Goal: Information Seeking & Learning: Compare options

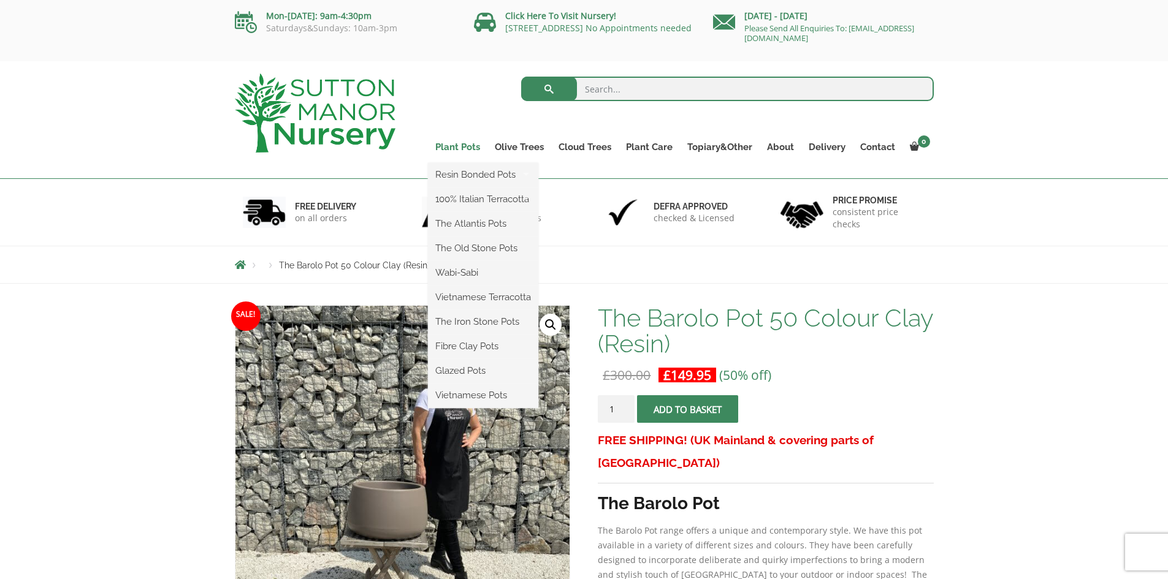
click at [460, 147] on link "Plant Pots" at bounding box center [457, 147] width 59 height 17
click at [468, 144] on link "Plant Pots" at bounding box center [457, 147] width 59 height 17
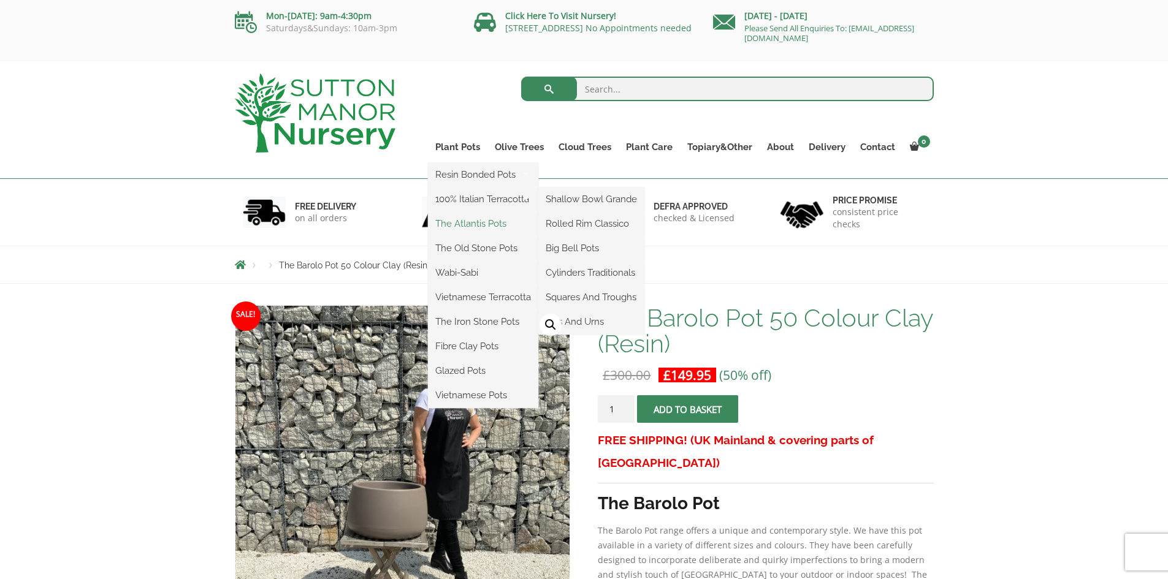
click at [481, 223] on link "The Atlantis Pots" at bounding box center [483, 224] width 110 height 18
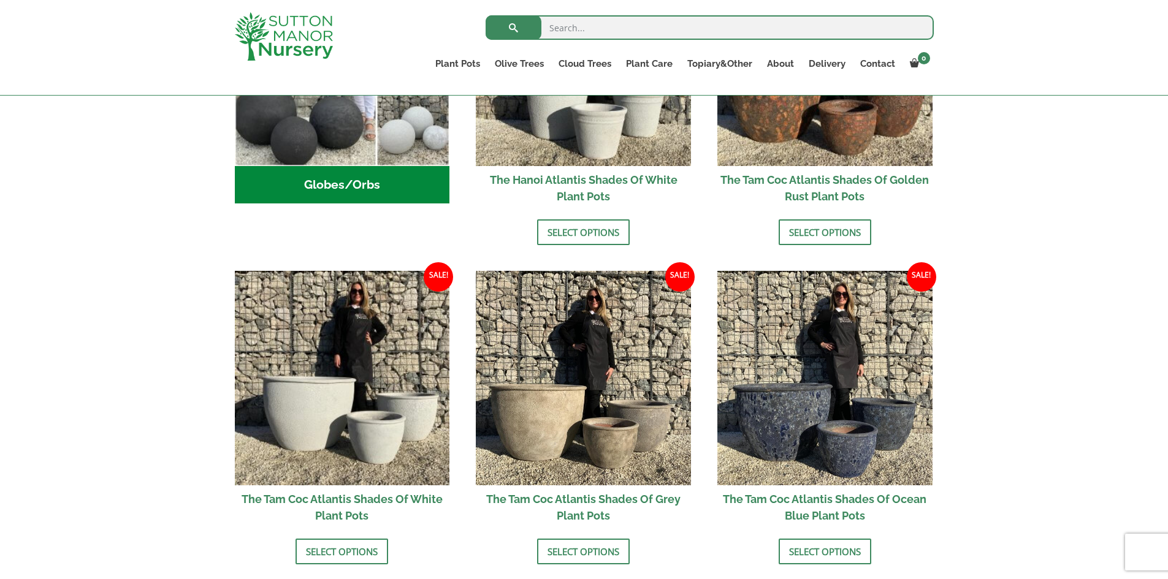
scroll to position [491, 0]
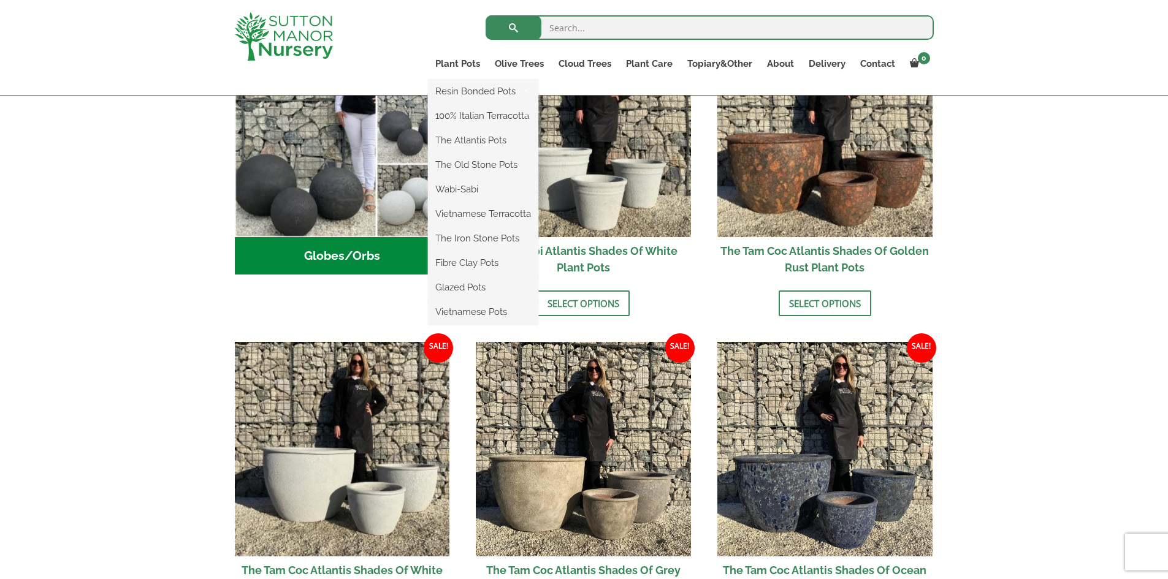
click at [462, 80] on ul "Resin Bonded Pots The Amalfi Pots The Milan Pots The Capri Pots The Brunello Po…" at bounding box center [483, 202] width 110 height 245
click at [472, 161] on link "The Old Stone Pots" at bounding box center [483, 165] width 110 height 18
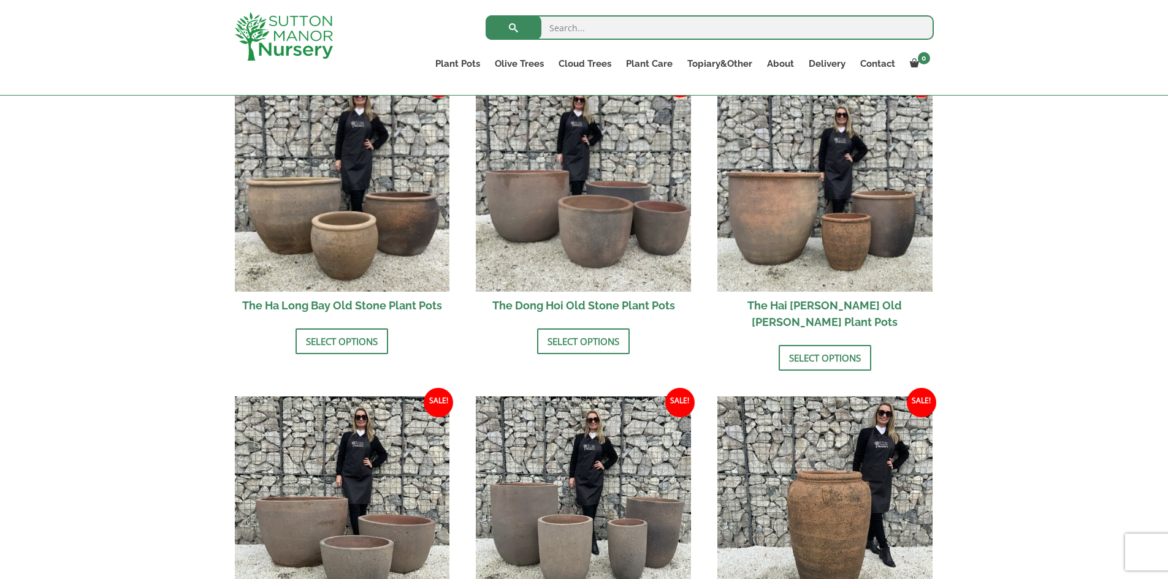
scroll to position [429, 0]
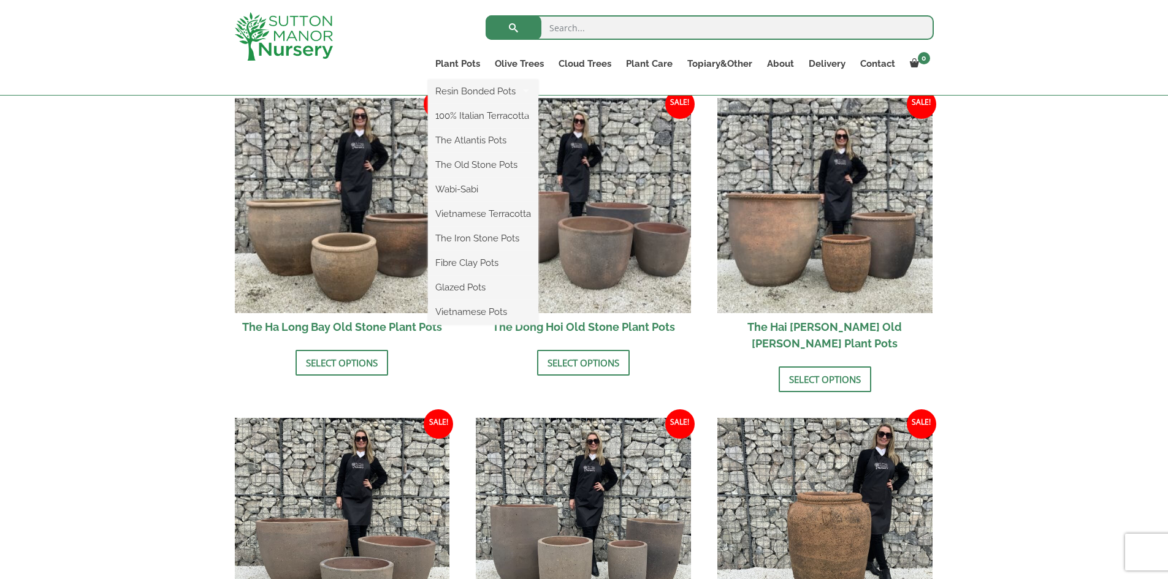
click at [462, 80] on ul "Resin Bonded Pots The Amalfi Pots The Milan Pots The Capri Pots The Brunello Po…" at bounding box center [483, 202] width 110 height 245
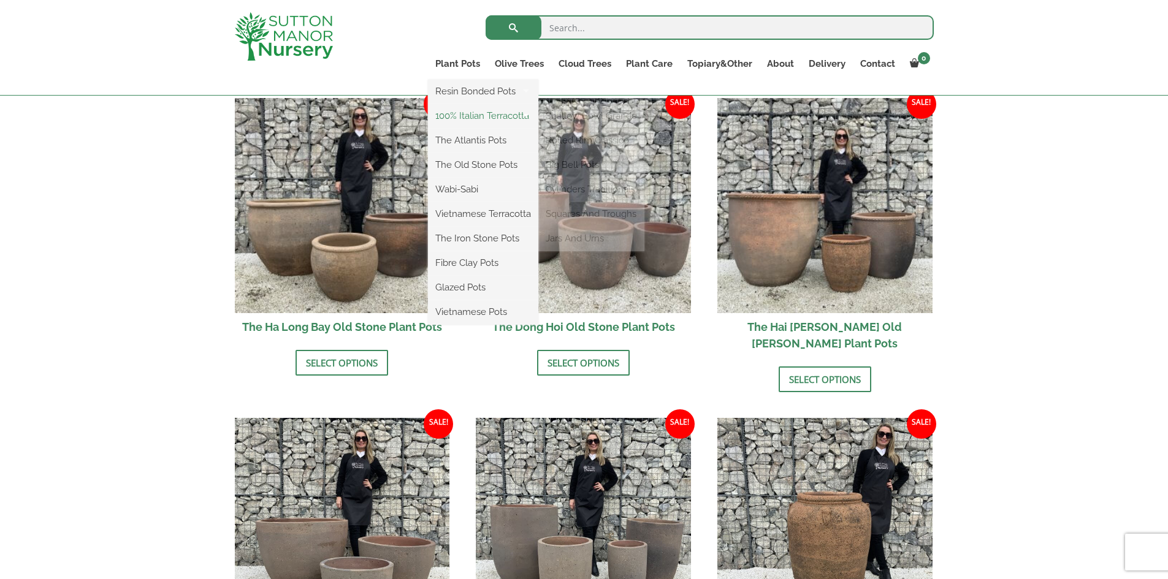
click at [468, 118] on link "100% Italian Terracotta" at bounding box center [483, 116] width 110 height 18
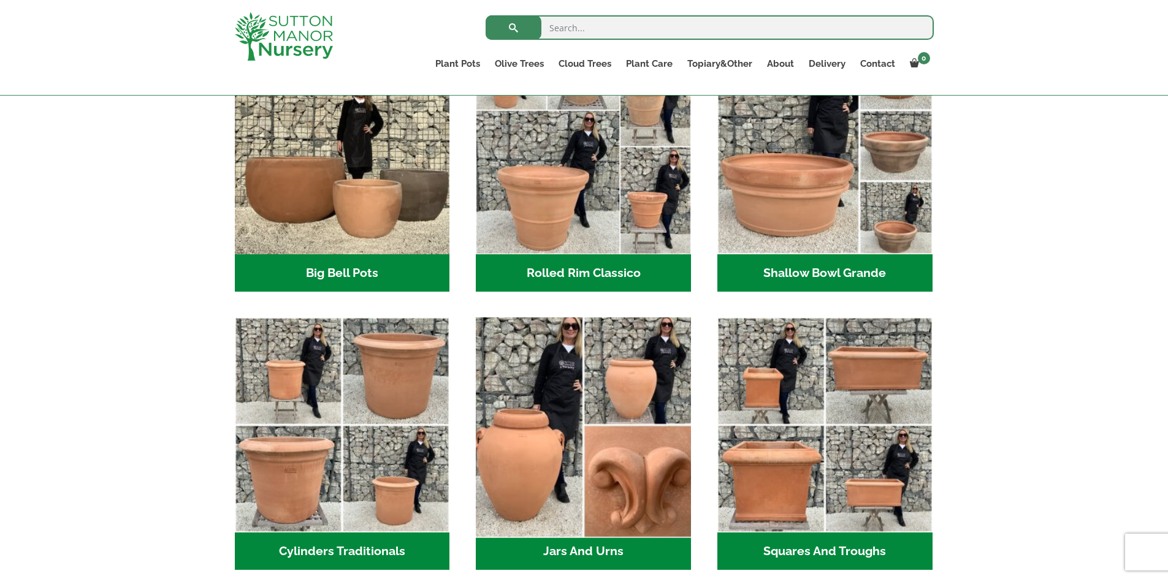
scroll to position [307, 0]
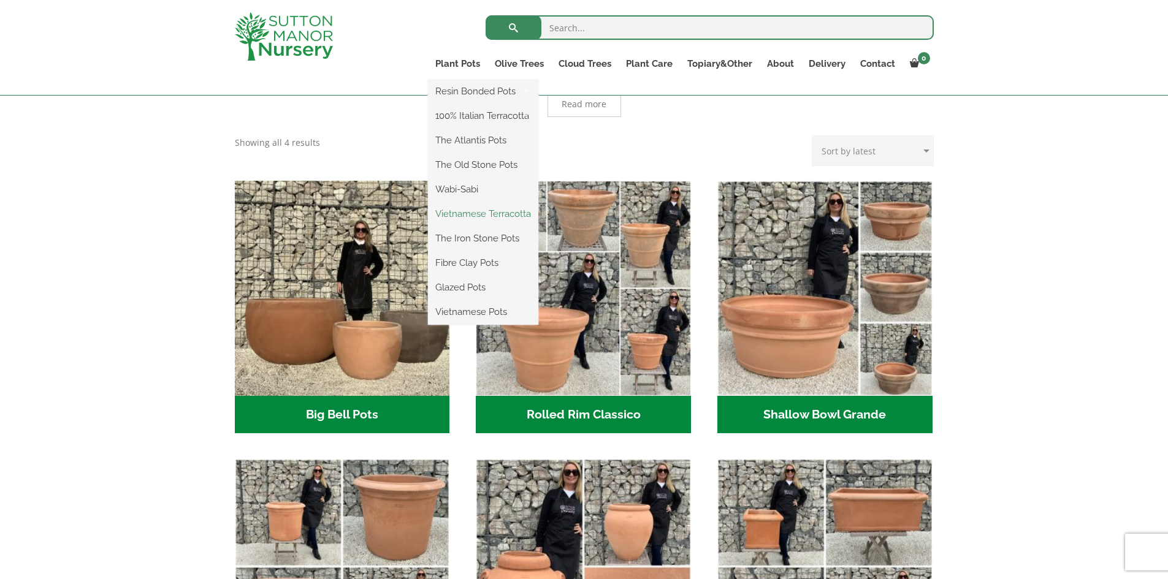
click at [474, 215] on link "Vietnamese Terracotta" at bounding box center [483, 214] width 110 height 18
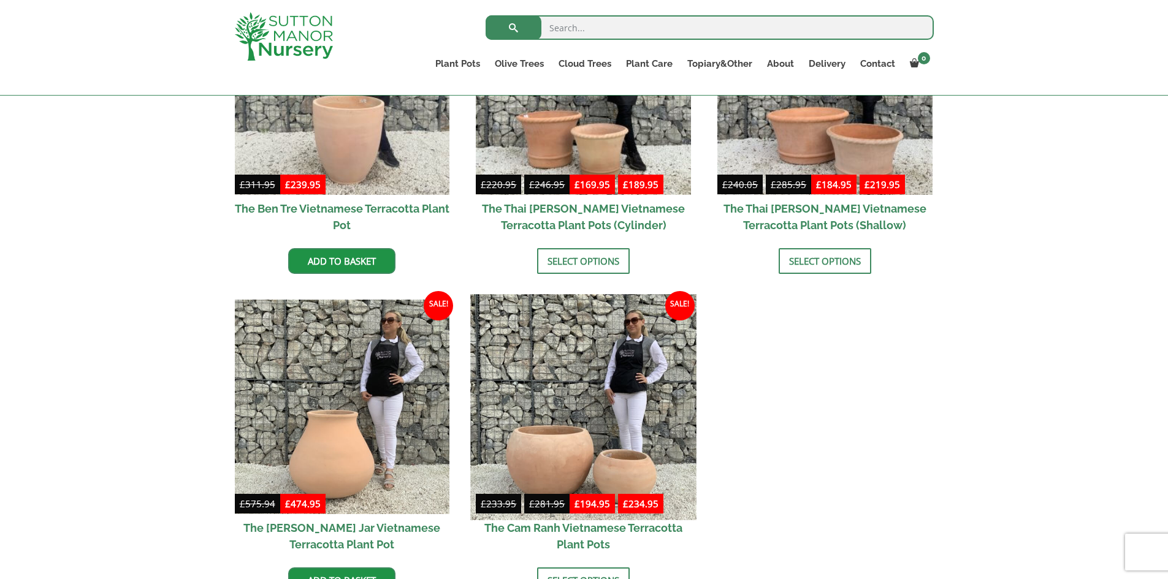
scroll to position [368, 0]
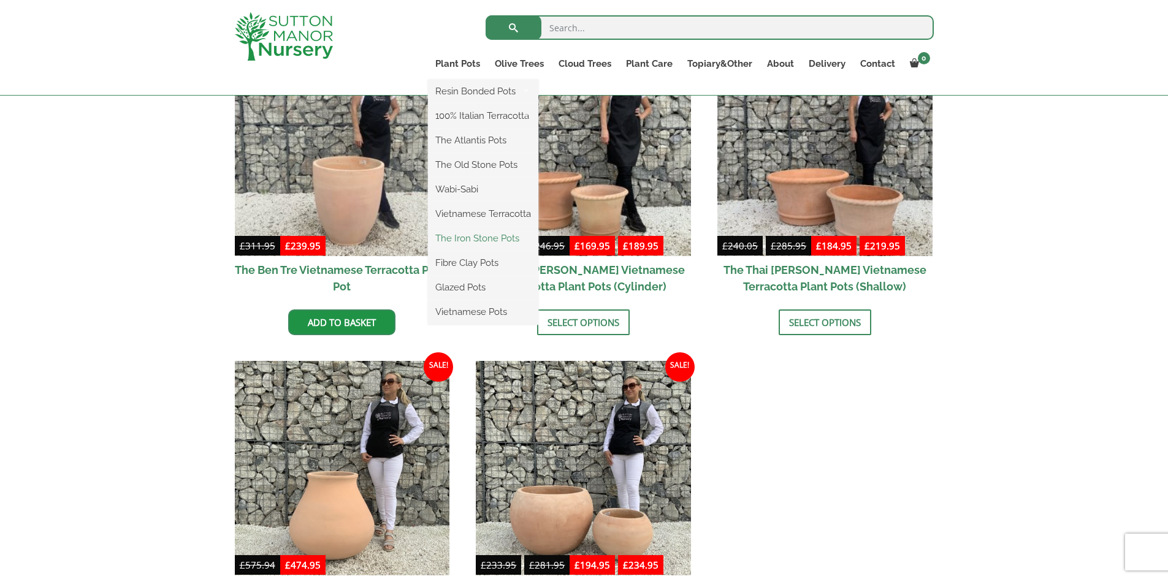
click at [464, 239] on link "The Iron Stone Pots" at bounding box center [483, 238] width 110 height 18
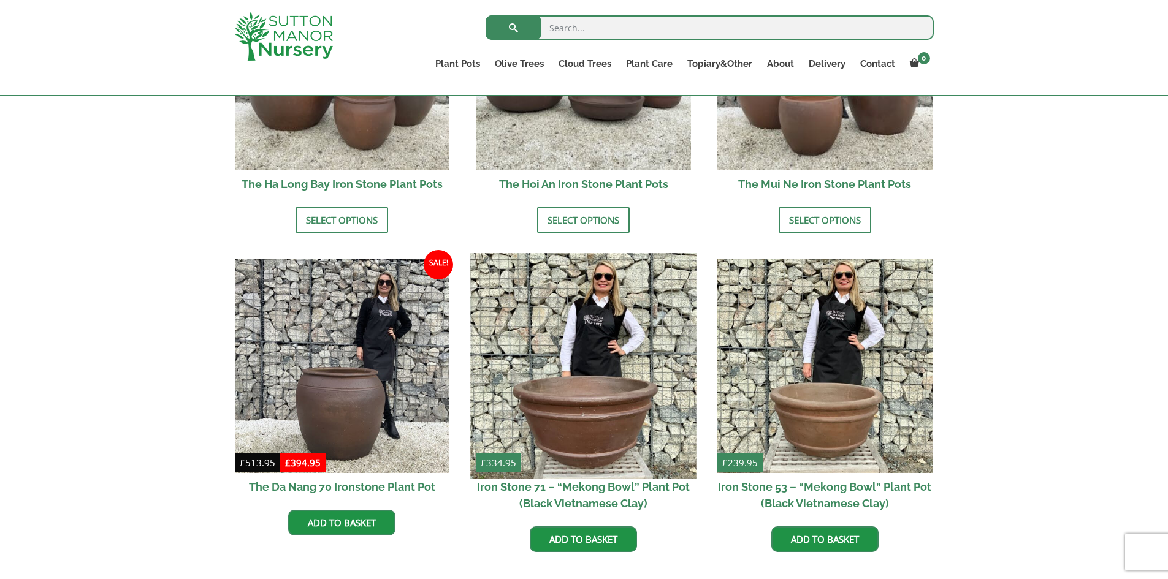
scroll to position [613, 0]
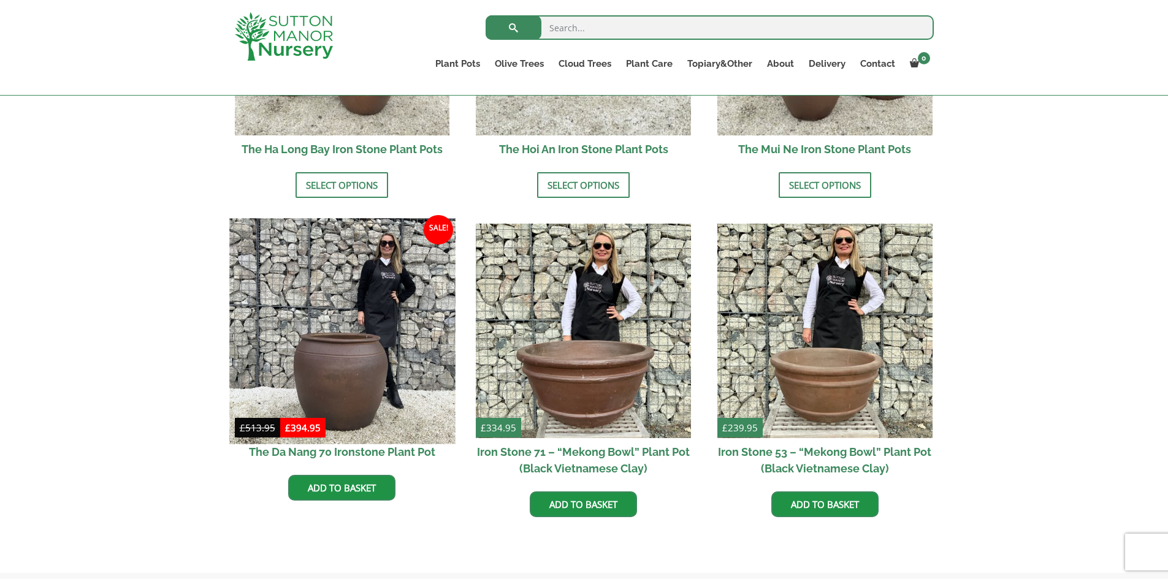
click at [383, 379] on img at bounding box center [342, 331] width 226 height 226
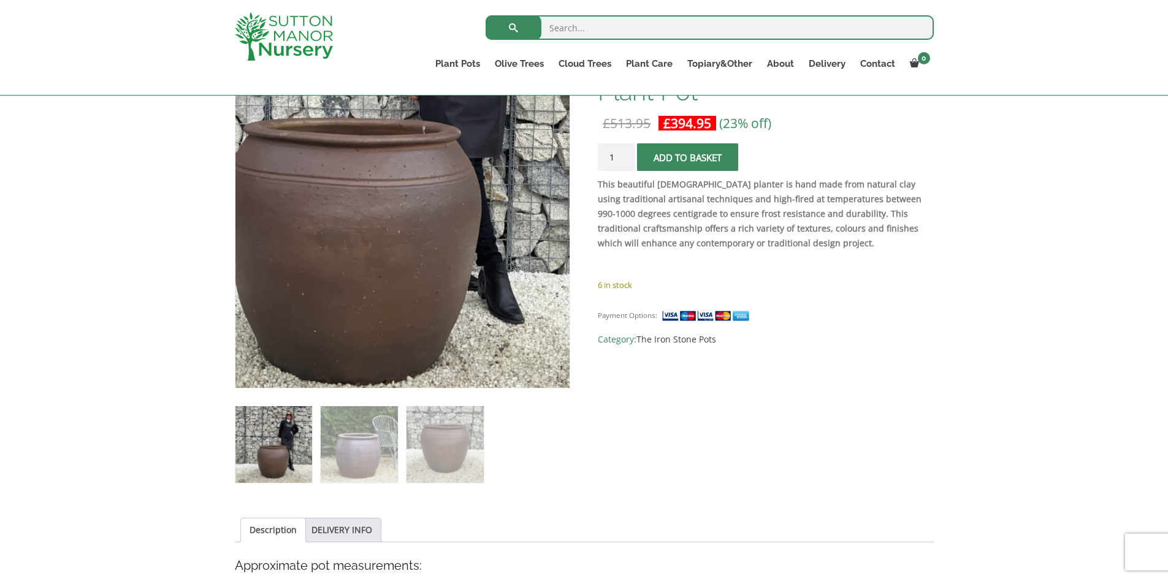
scroll to position [245, 0]
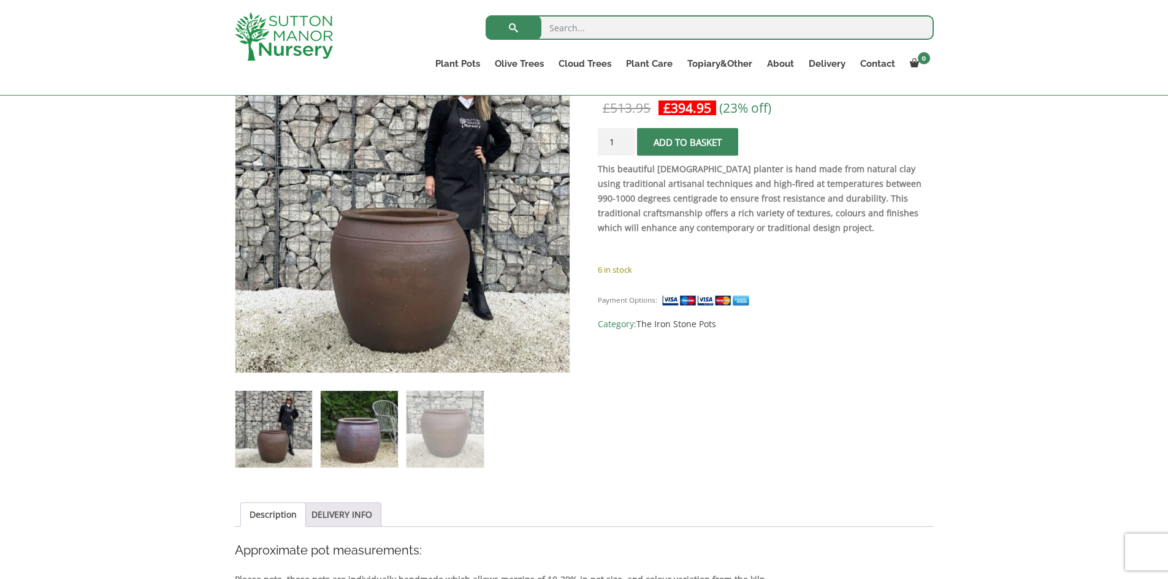
click at [381, 421] on img at bounding box center [359, 429] width 77 height 77
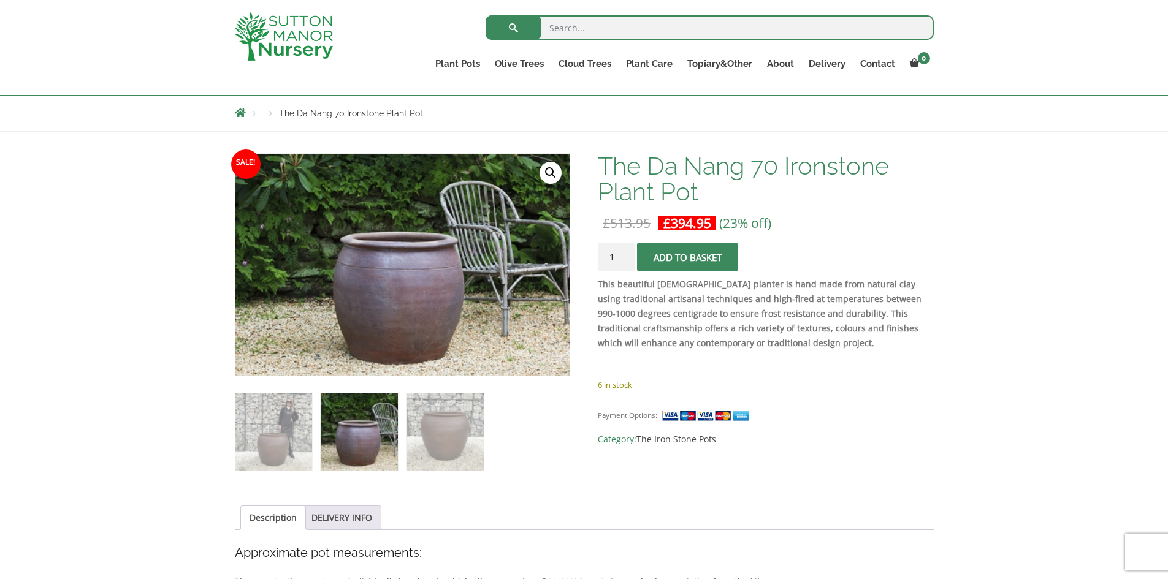
scroll to position [123, 0]
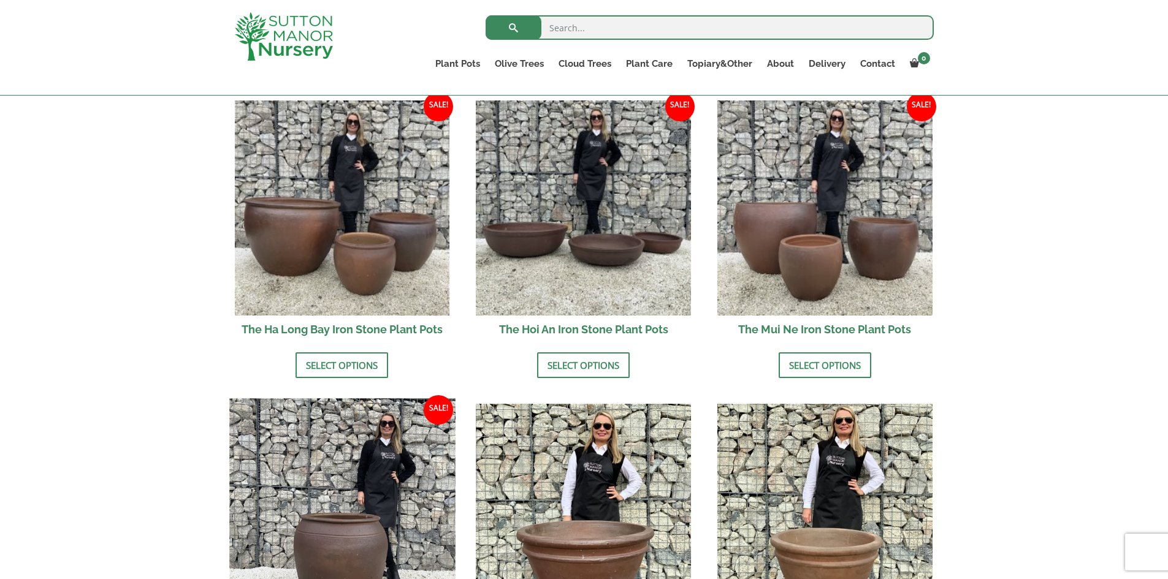
scroll to position [429, 0]
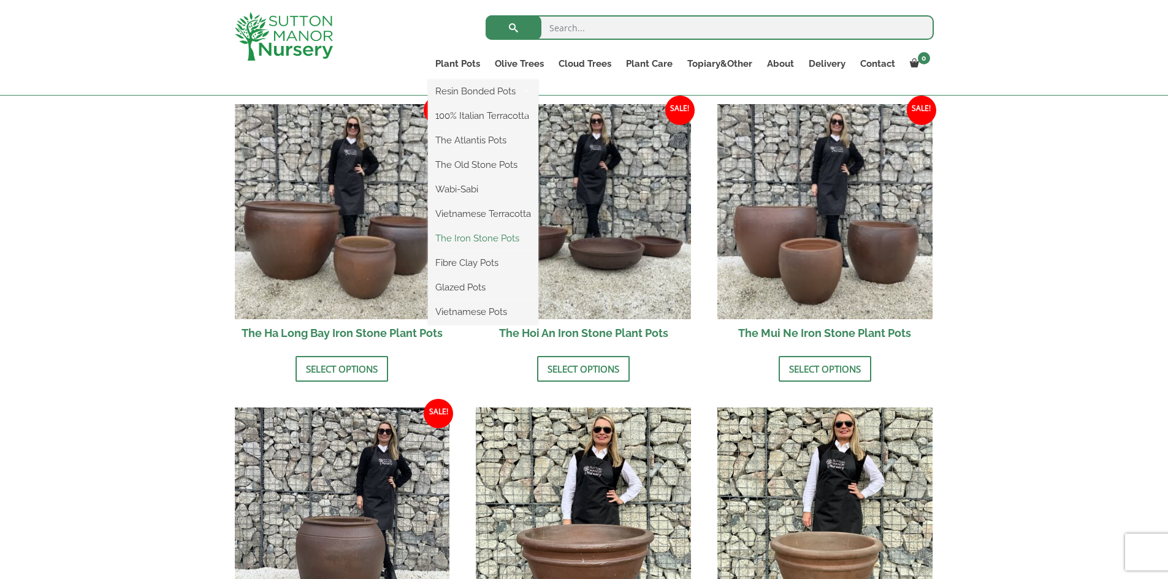
click at [467, 237] on link "The Iron Stone Pots" at bounding box center [483, 238] width 110 height 18
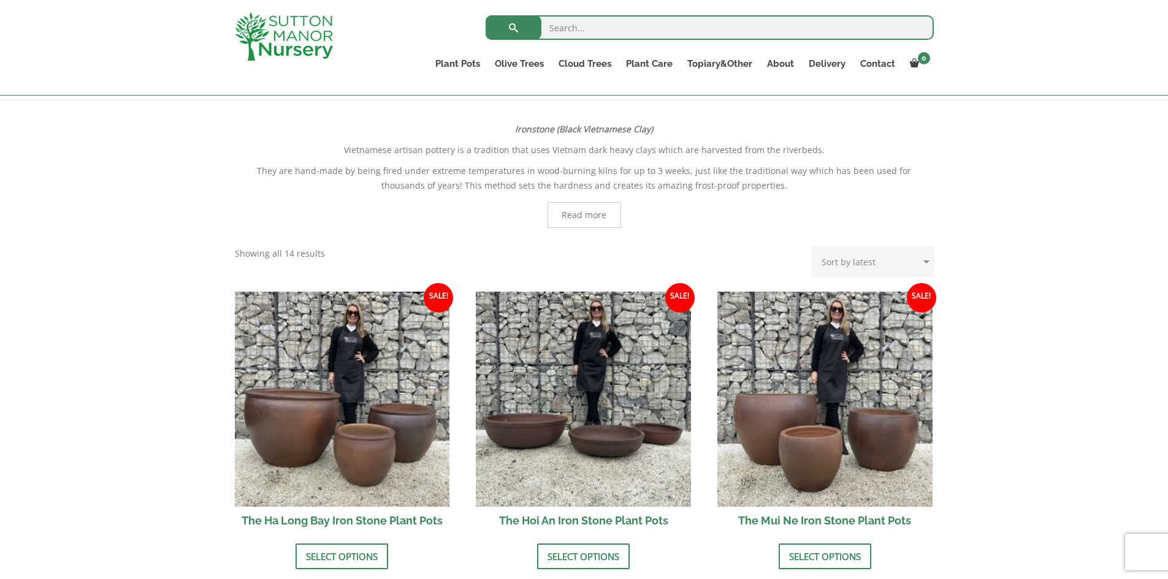
scroll to position [368, 0]
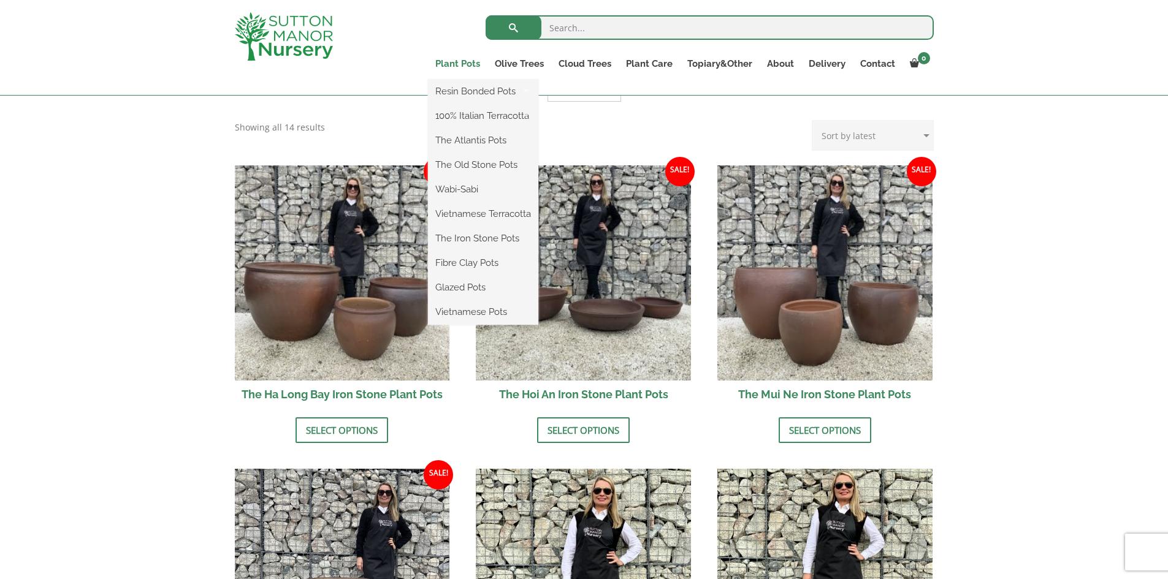
click at [466, 63] on link "Plant Pots" at bounding box center [457, 63] width 59 height 17
click at [470, 288] on link "Glazed Pots" at bounding box center [483, 287] width 110 height 18
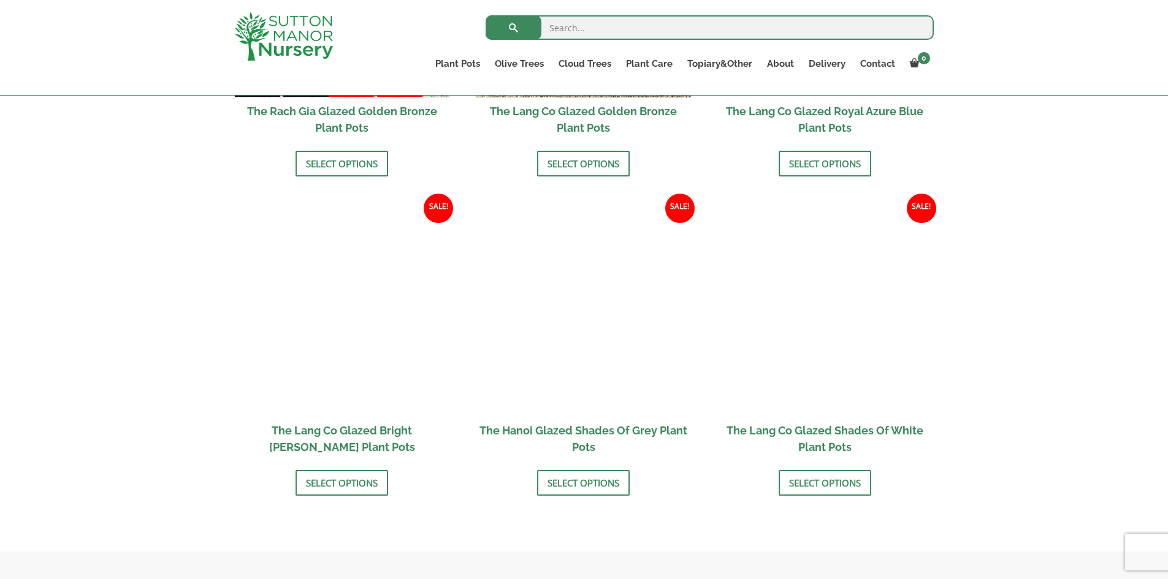
scroll to position [1165, 0]
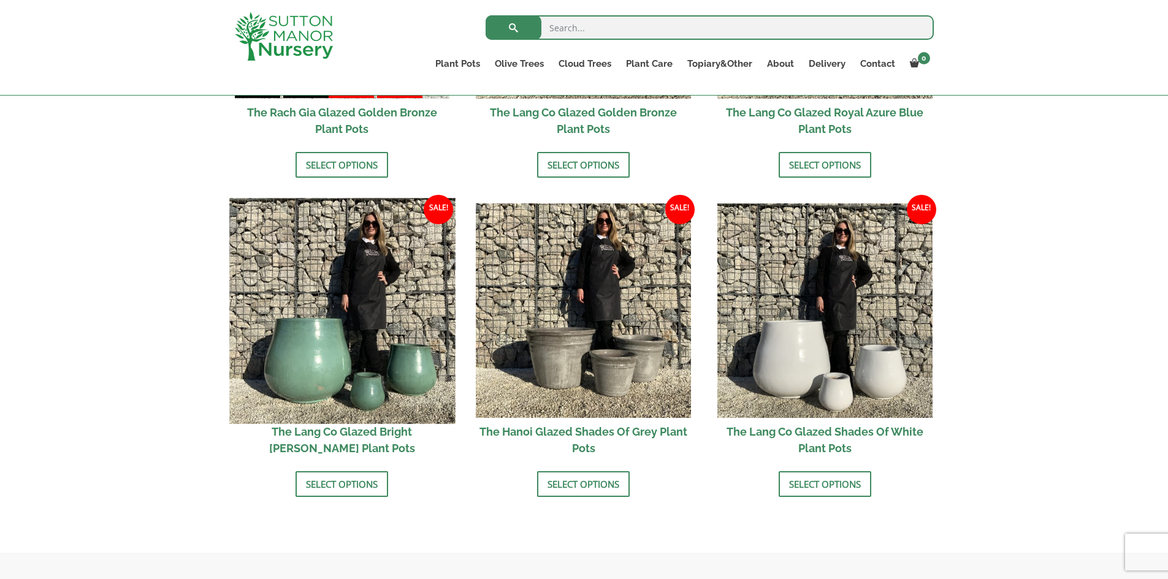
click at [420, 355] on img at bounding box center [342, 311] width 226 height 226
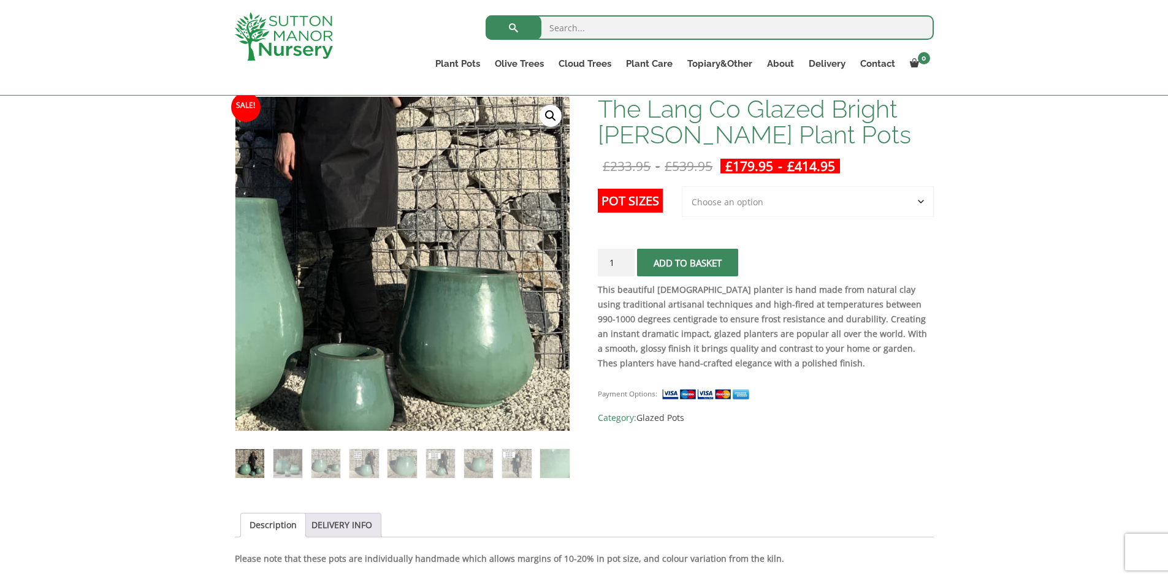
scroll to position [184, 0]
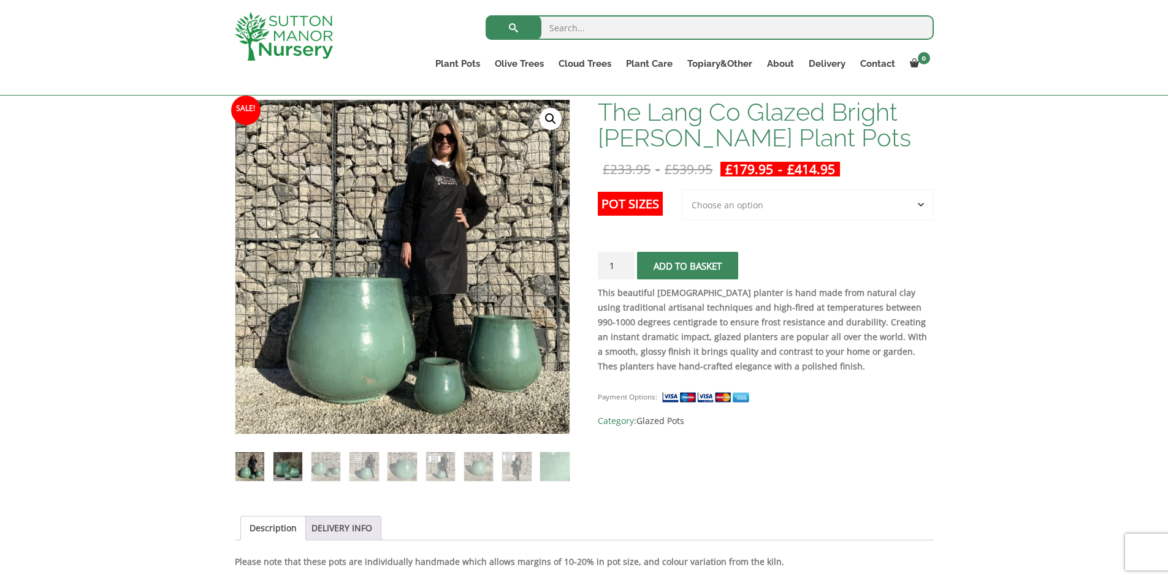
click at [278, 468] on img at bounding box center [287, 467] width 29 height 29
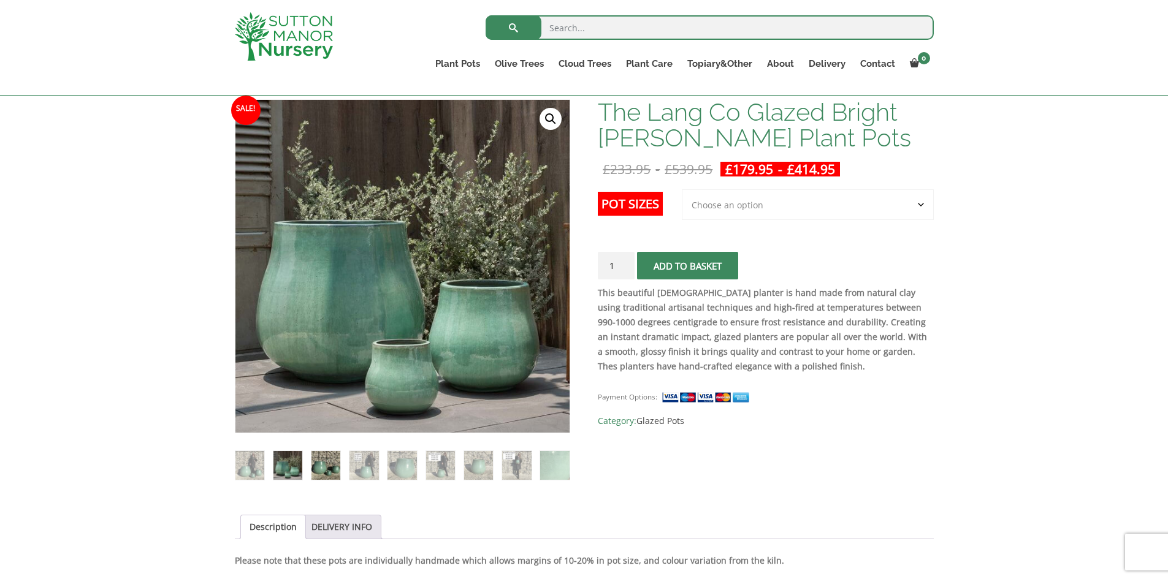
click at [338, 467] on img at bounding box center [325, 465] width 29 height 29
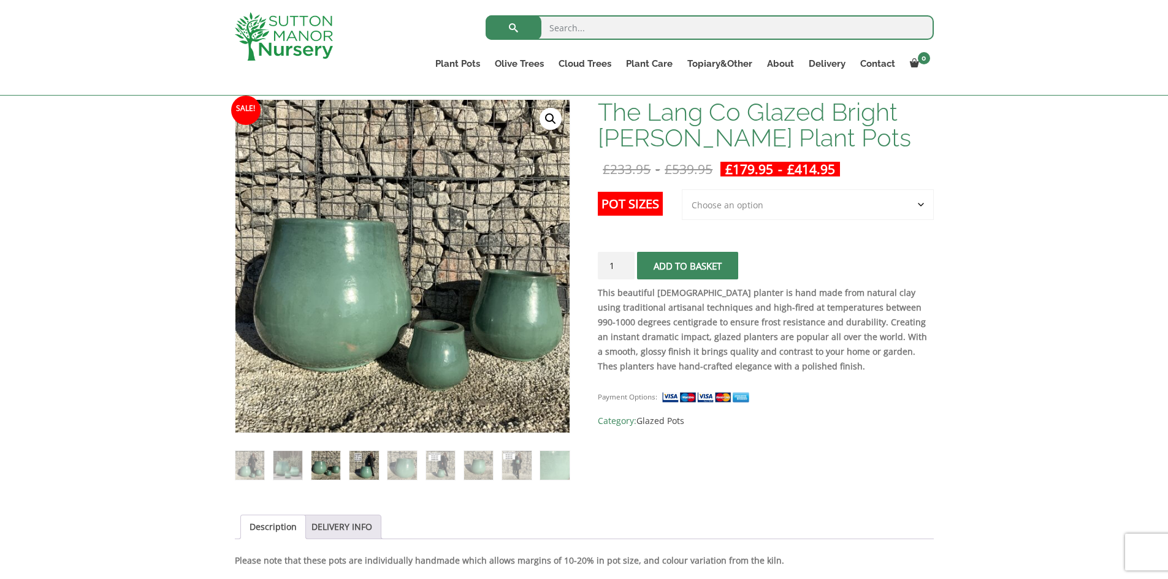
click at [353, 470] on img at bounding box center [363, 465] width 29 height 29
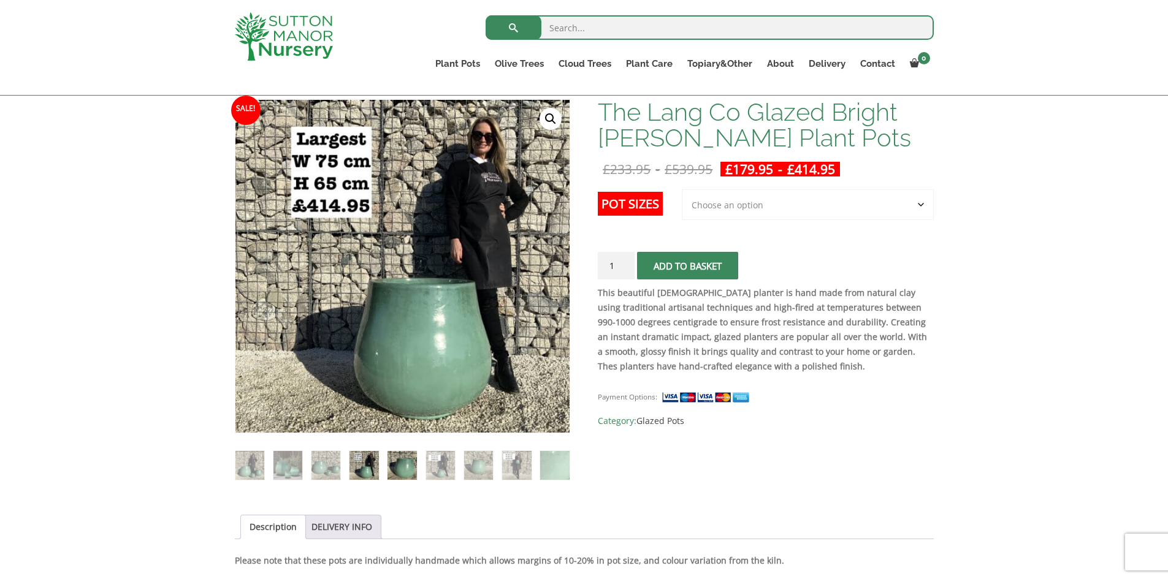
click at [395, 465] on img at bounding box center [402, 465] width 29 height 29
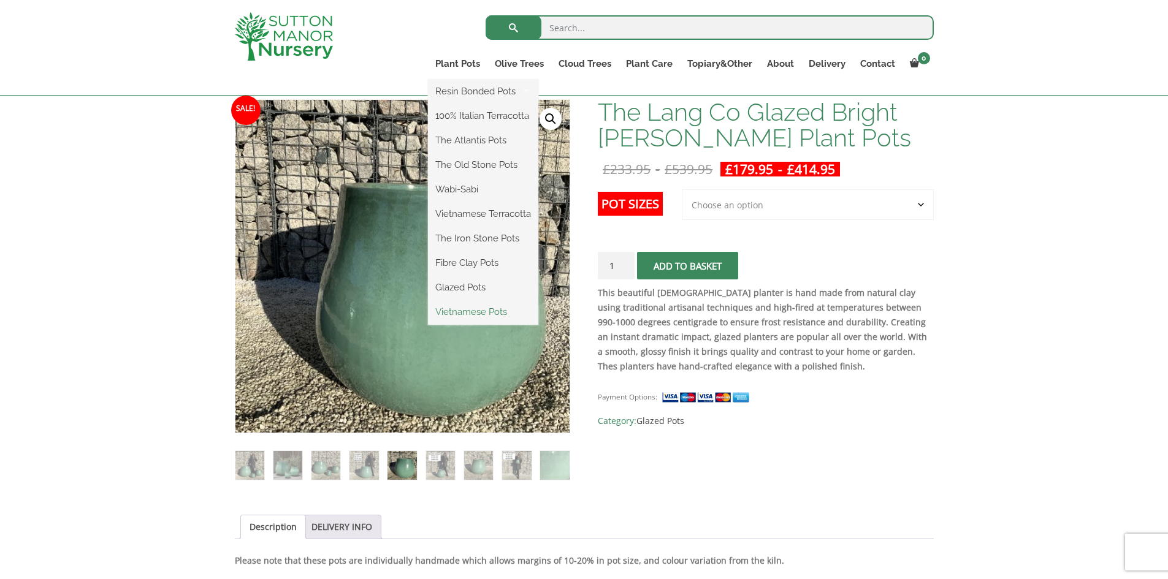
click at [472, 311] on link "Vietnamese Pots" at bounding box center [483, 312] width 110 height 18
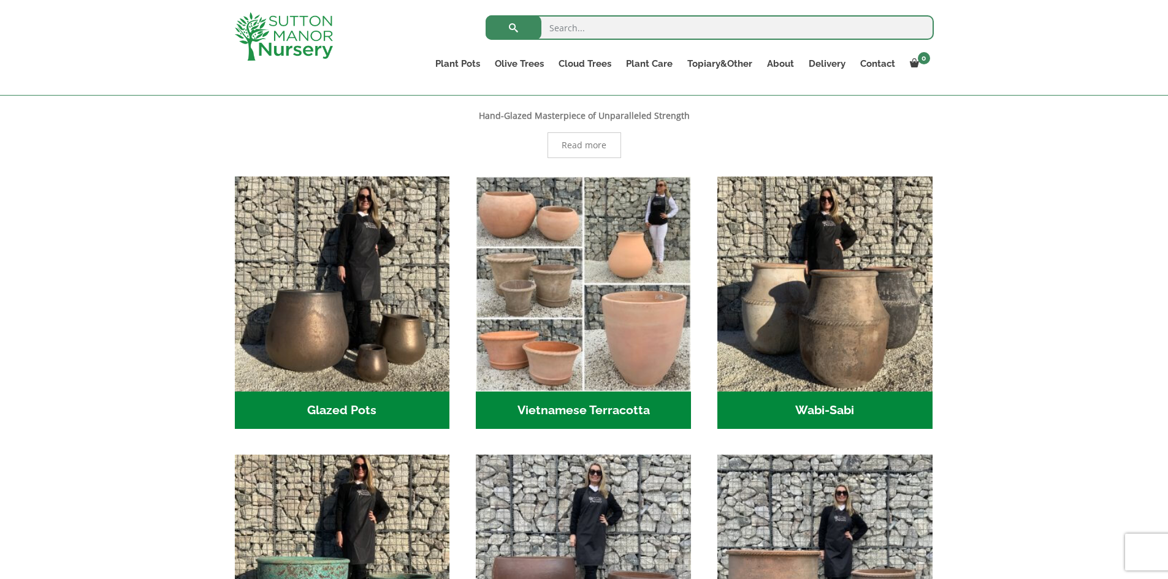
scroll to position [307, 0]
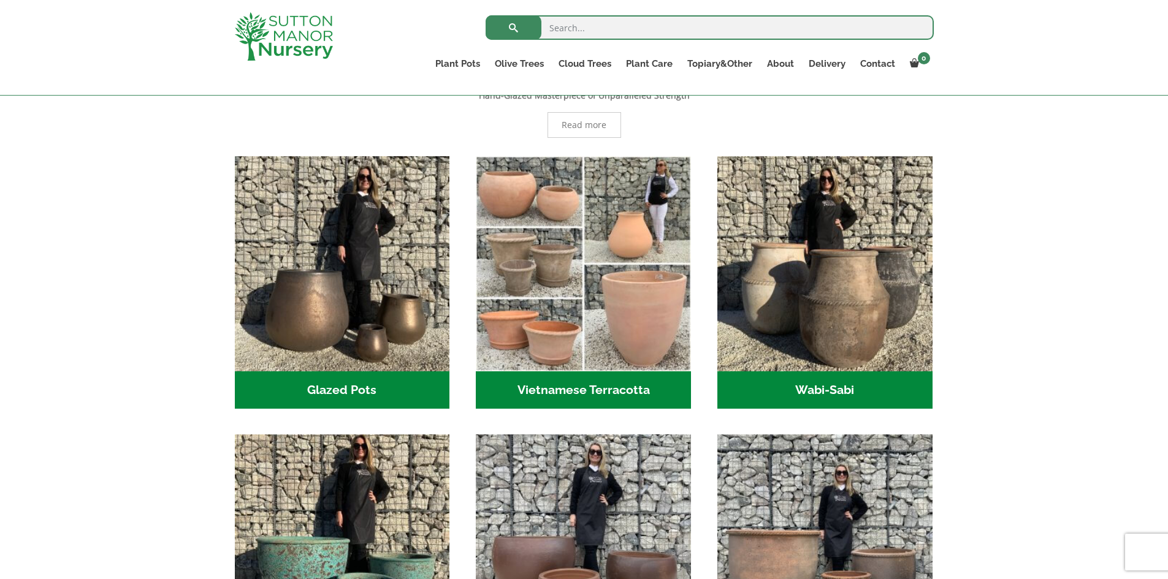
click at [556, 391] on h2 "Vietnamese Terracotta (5)" at bounding box center [583, 391] width 215 height 38
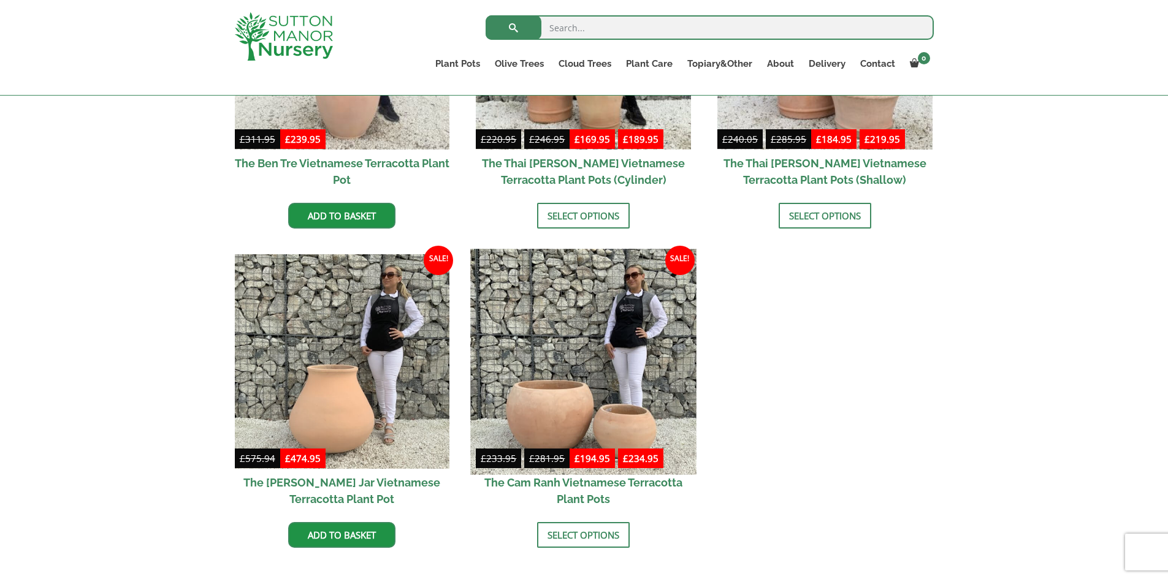
scroll to position [491, 0]
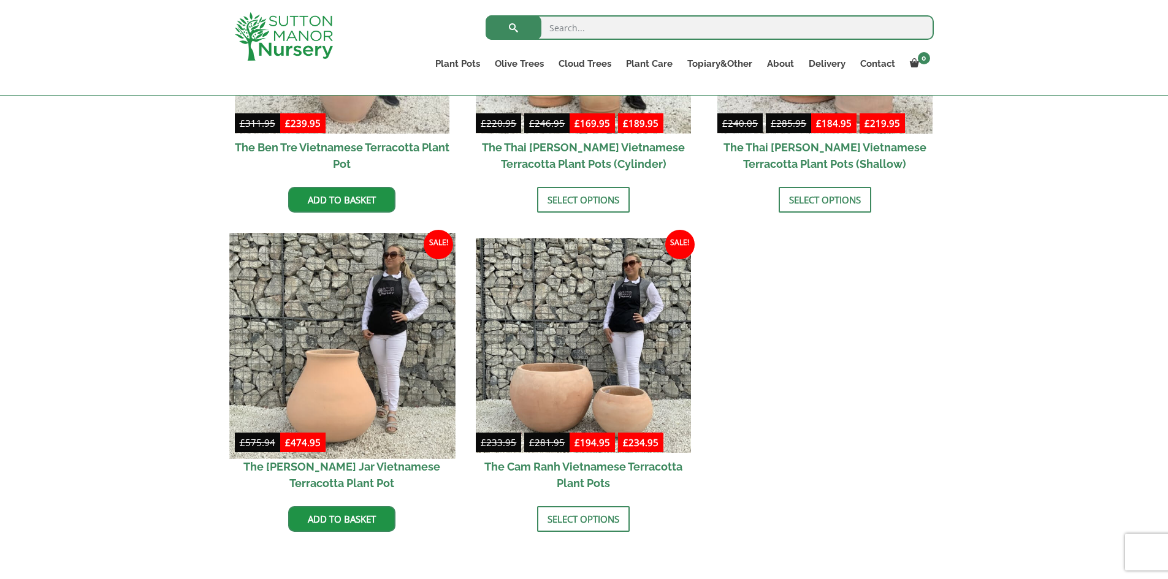
click at [395, 361] on img at bounding box center [342, 346] width 226 height 226
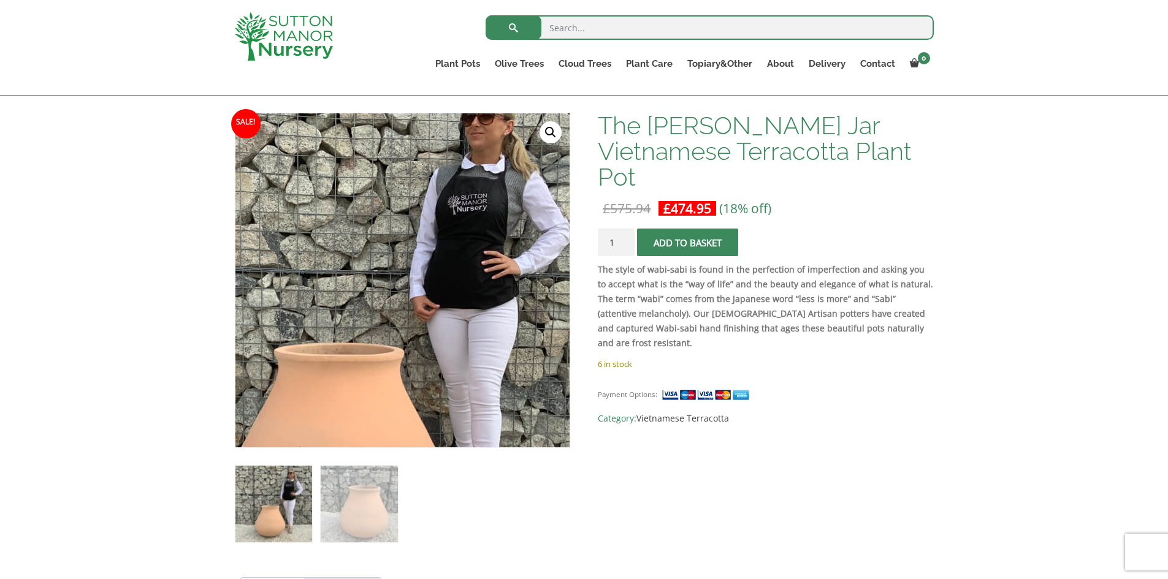
scroll to position [184, 0]
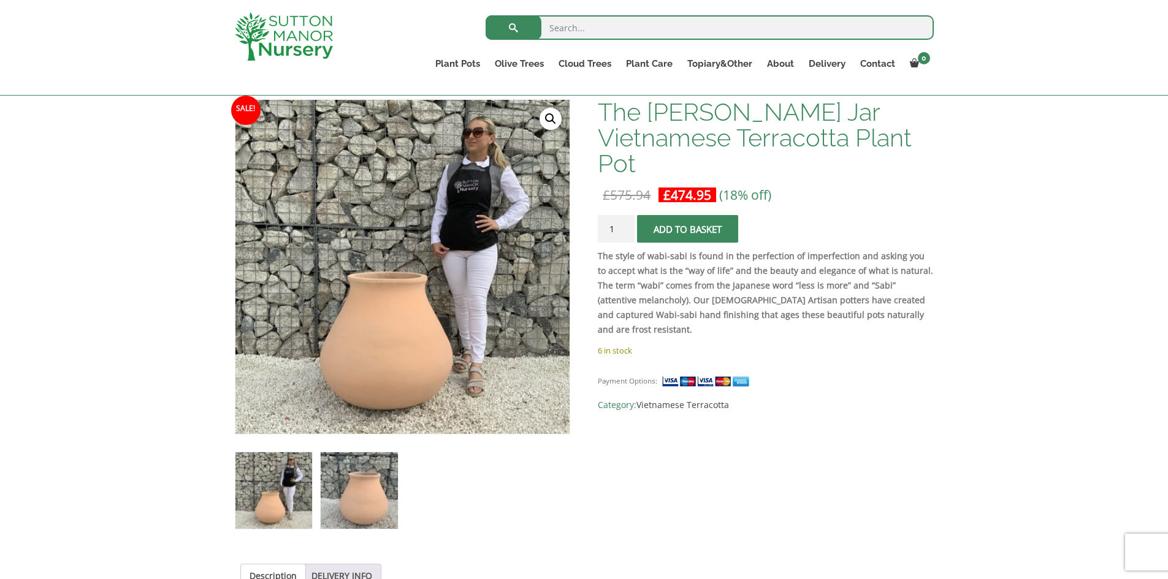
click at [375, 477] on img at bounding box center [359, 491] width 77 height 77
